Goal: Task Accomplishment & Management: Manage account settings

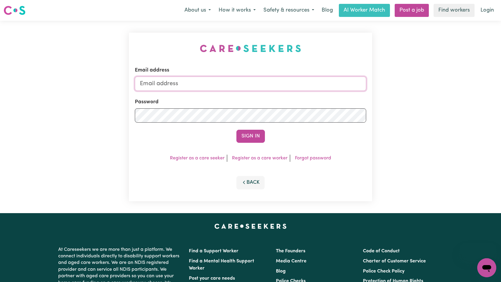
click at [238, 89] on input "Email address" at bounding box center [251, 84] width 232 height 14
click at [194, 85] on input "superuser~" at bounding box center [251, 84] width 232 height 14
paste input "[EMAIL_ADDRESS][DOMAIN_NAME]"
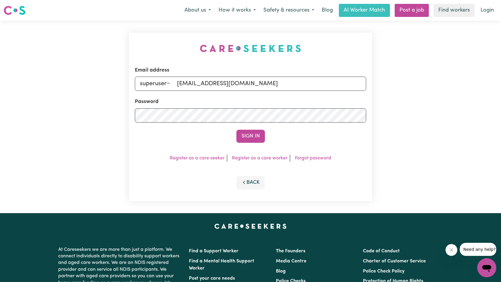
drag, startPoint x: 239, startPoint y: 138, endPoint x: 248, endPoint y: 138, distance: 8.6
click at [239, 138] on button "Sign In" at bounding box center [251, 136] width 29 height 13
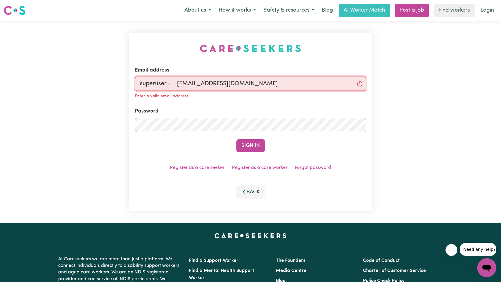
click at [177, 82] on input "superuser~ [EMAIL_ADDRESS][DOMAIN_NAME]" at bounding box center [251, 84] width 232 height 14
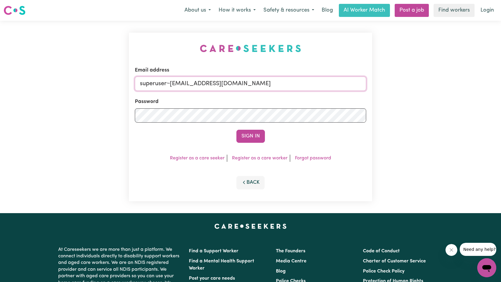
type input "superuser~[EMAIL_ADDRESS][DOMAIN_NAME]"
click at [237, 130] on button "Sign In" at bounding box center [251, 136] width 29 height 13
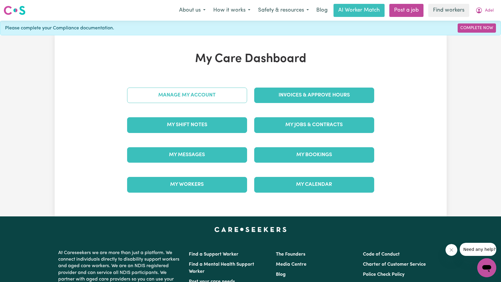
click at [234, 97] on link "Manage My Account" at bounding box center [187, 95] width 120 height 15
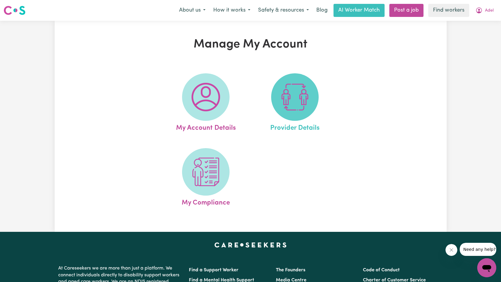
click at [287, 98] on img at bounding box center [295, 97] width 29 height 29
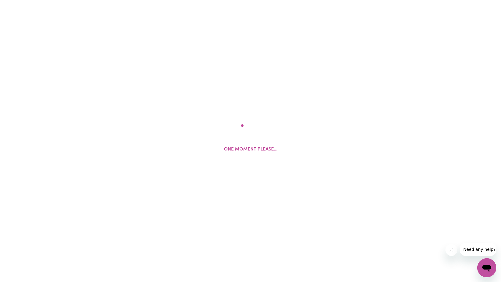
select select "NDIS_FUNDING_PLAN_MANAGED"
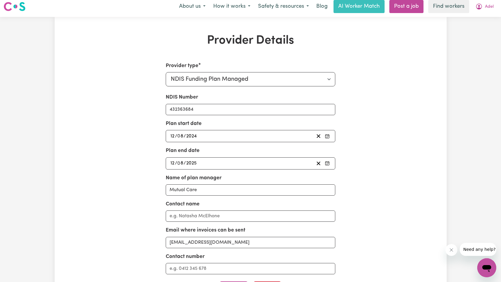
scroll to position [12, 0]
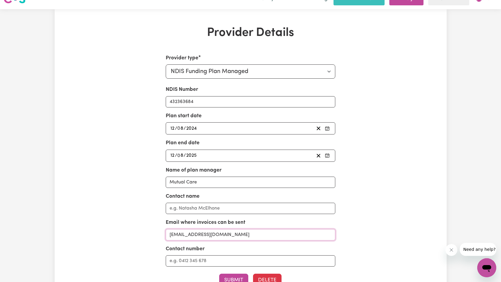
click at [282, 235] on input "[EMAIL_ADDRESS][DOMAIN_NAME]" at bounding box center [251, 234] width 170 height 11
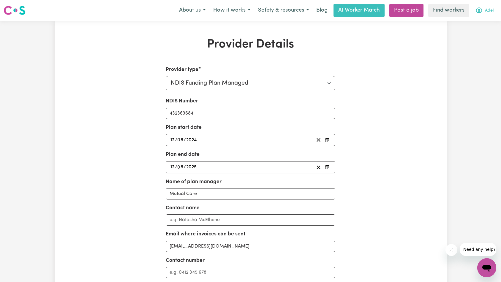
click at [488, 11] on span "Adel" at bounding box center [489, 10] width 9 height 7
click at [479, 39] on link "Logout" at bounding box center [474, 34] width 47 height 11
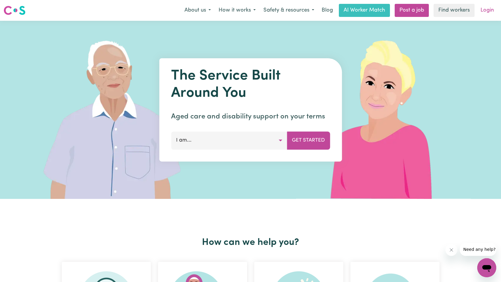
click at [486, 12] on link "Login" at bounding box center [487, 10] width 21 height 13
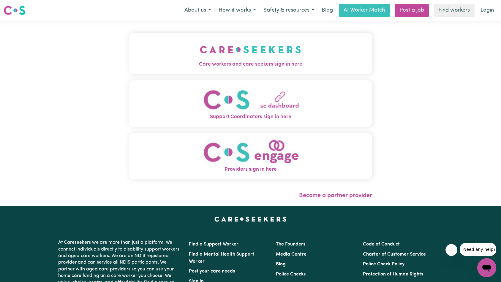
click at [200, 51] on img "Care workers and care seekers sign in here" at bounding box center [250, 50] width 101 height 22
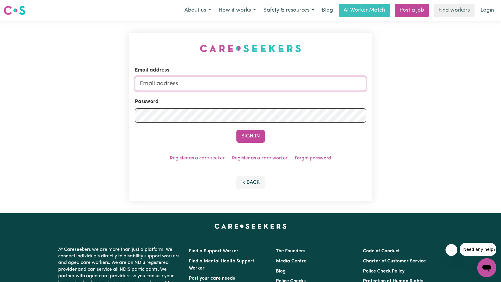
click at [257, 91] on input "Email address" at bounding box center [251, 84] width 232 height 14
type input "[EMAIL_ADDRESS][DOMAIN_NAME]"
click at [249, 135] on button "Sign In" at bounding box center [251, 136] width 29 height 13
